Goal: Navigation & Orientation: Find specific page/section

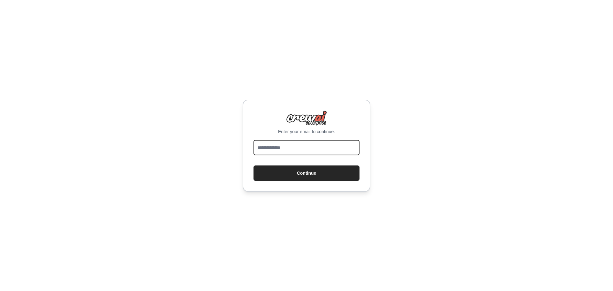
click at [284, 149] on input "email" at bounding box center [306, 147] width 106 height 15
type input "**********"
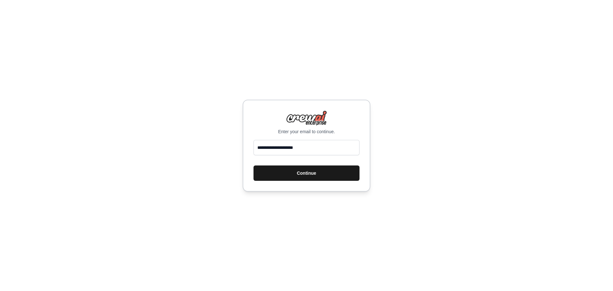
click at [299, 170] on button "Continue" at bounding box center [306, 172] width 106 height 15
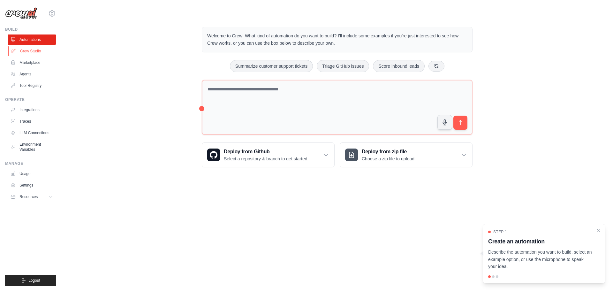
click at [29, 52] on link "Crew Studio" at bounding box center [32, 51] width 48 height 10
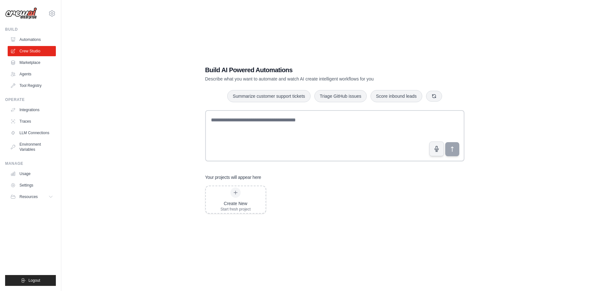
scroll to position [13, 0]
click at [29, 109] on link "Integrations" at bounding box center [32, 110] width 48 height 10
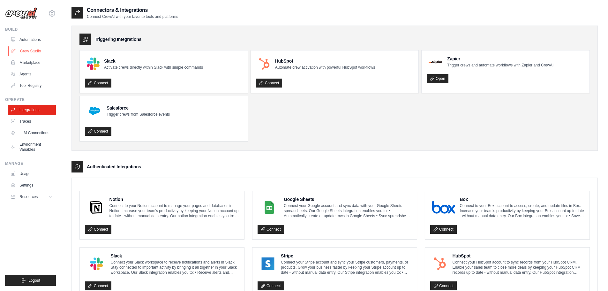
click at [30, 51] on link "Crew Studio" at bounding box center [32, 51] width 48 height 10
